Goal: Information Seeking & Learning: Learn about a topic

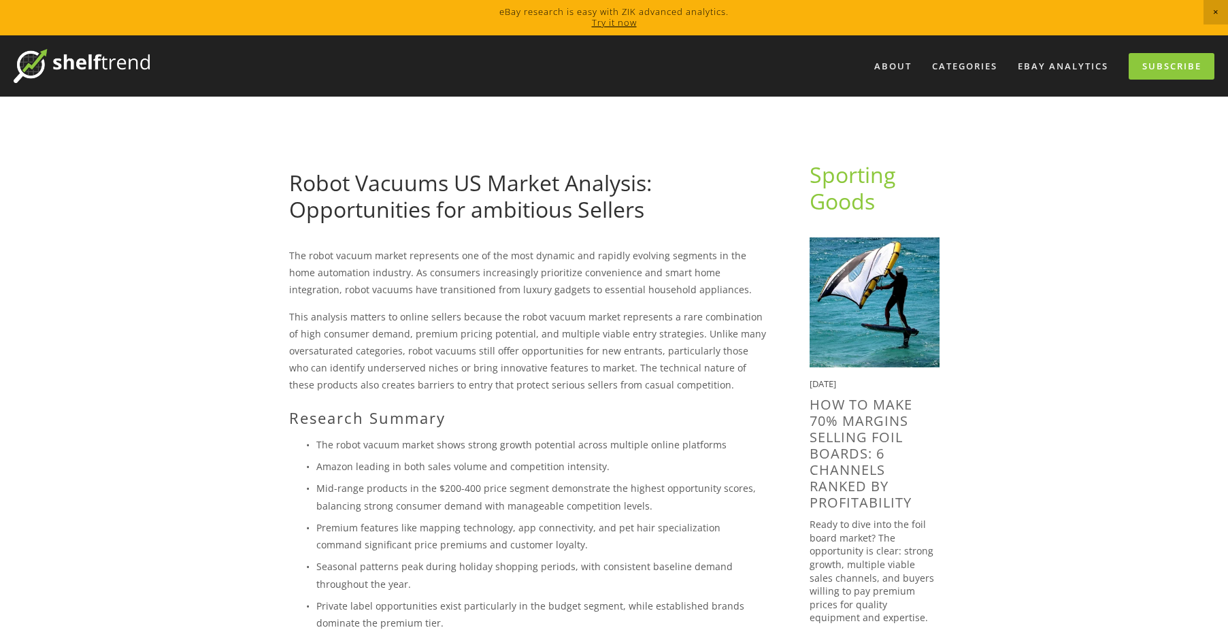
click at [383, 316] on p "This analysis matters to online sellers because the robot vacuum market represe…" at bounding box center [527, 351] width 477 height 86
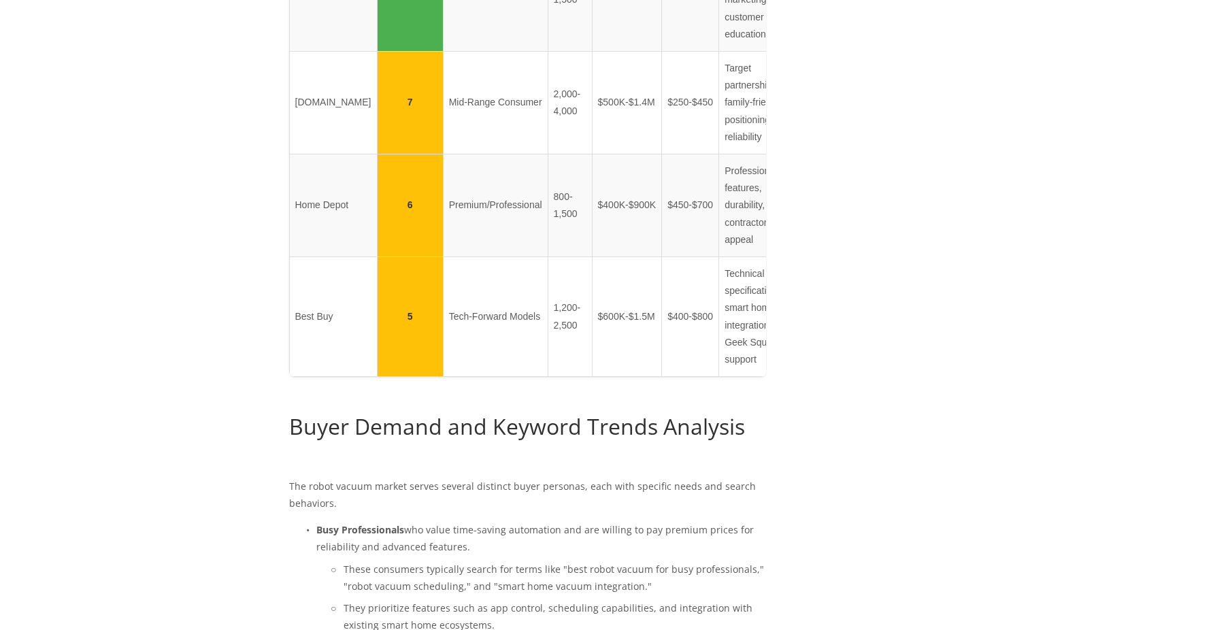
scroll to position [2177, 0]
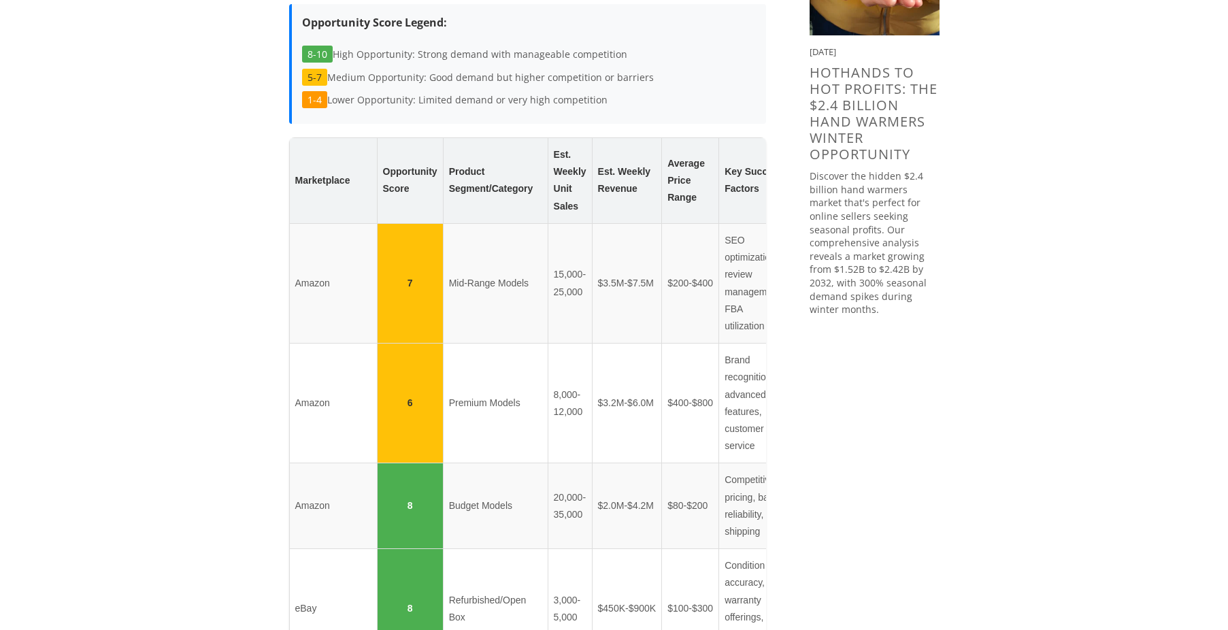
scroll to position [1157, 0]
